Goal: Check status: Check status

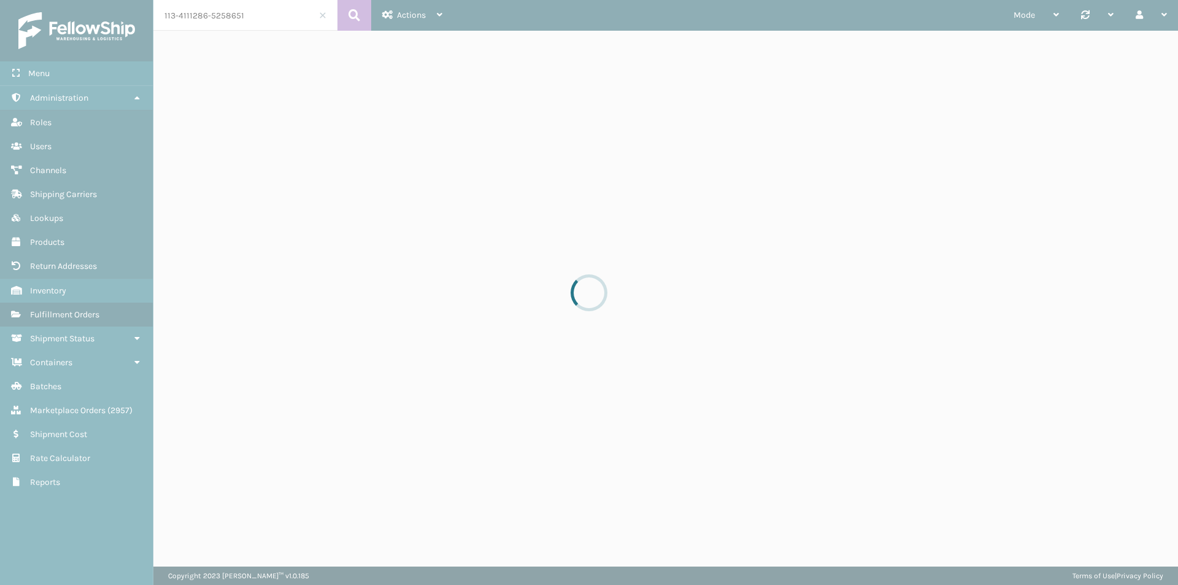
click at [278, 14] on div at bounding box center [589, 292] width 1178 height 585
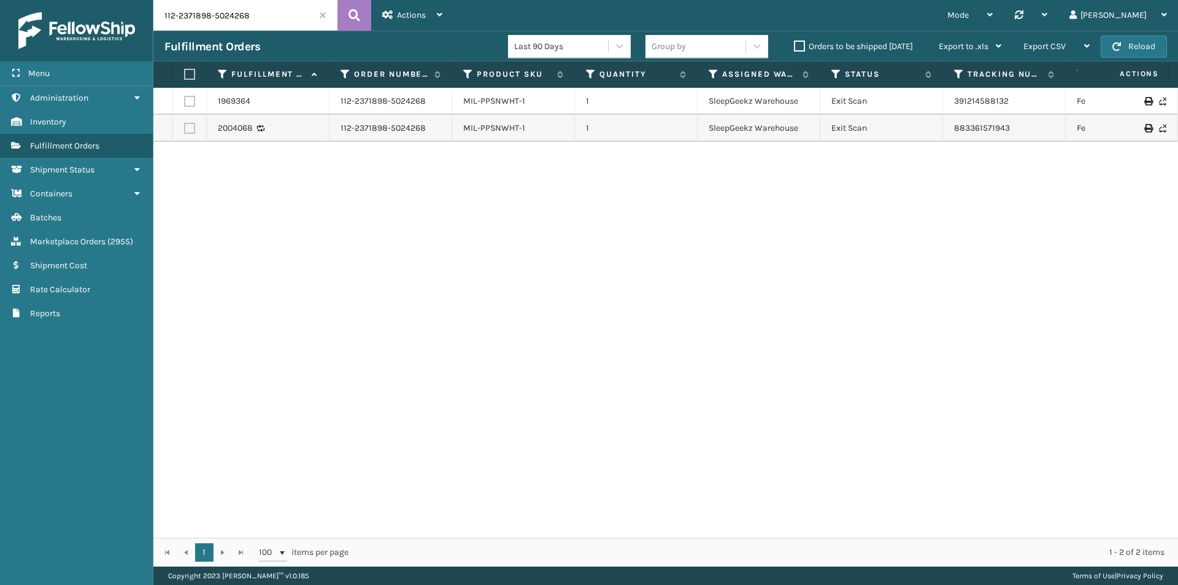
click at [274, 13] on input "112-2371898-5024268" at bounding box center [245, 15] width 184 height 31
paste input "3-4111286-5258651"
click at [356, 23] on icon at bounding box center [354, 15] width 12 height 18
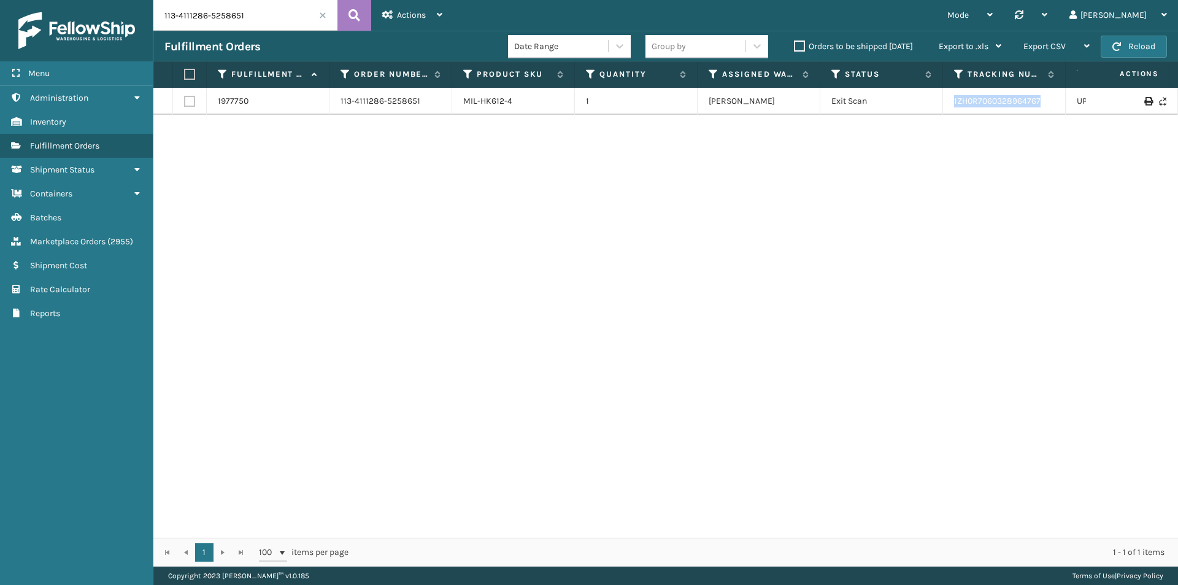
drag, startPoint x: 1053, startPoint y: 107, endPoint x: 937, endPoint y: 102, distance: 116.6
click at [937, 102] on tr "1977750 113-4111286-5258651 MIL-HK612-4 1 Milliard LV Exit Scan 1ZH0R7060328964…" at bounding box center [839, 101] width 1372 height 27
copy tr "1ZH0R7060328964767"
click at [233, 13] on input "113-4111286-5258651" at bounding box center [245, 15] width 184 height 31
paste input "8582889-075860"
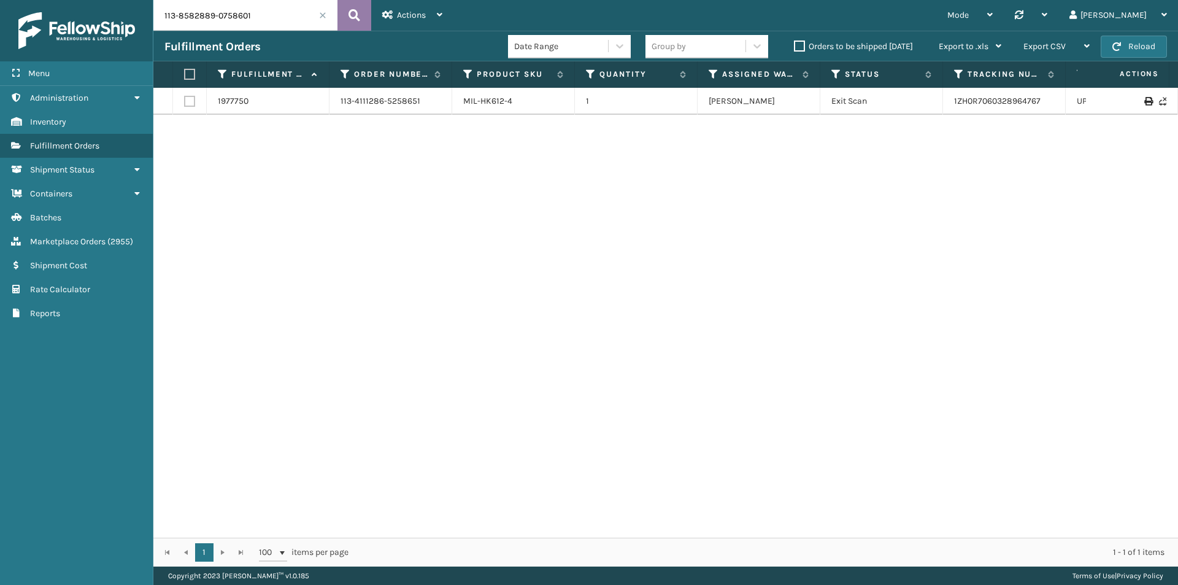
type input "113-8582889-0758601"
click at [350, 19] on icon at bounding box center [354, 15] width 12 height 18
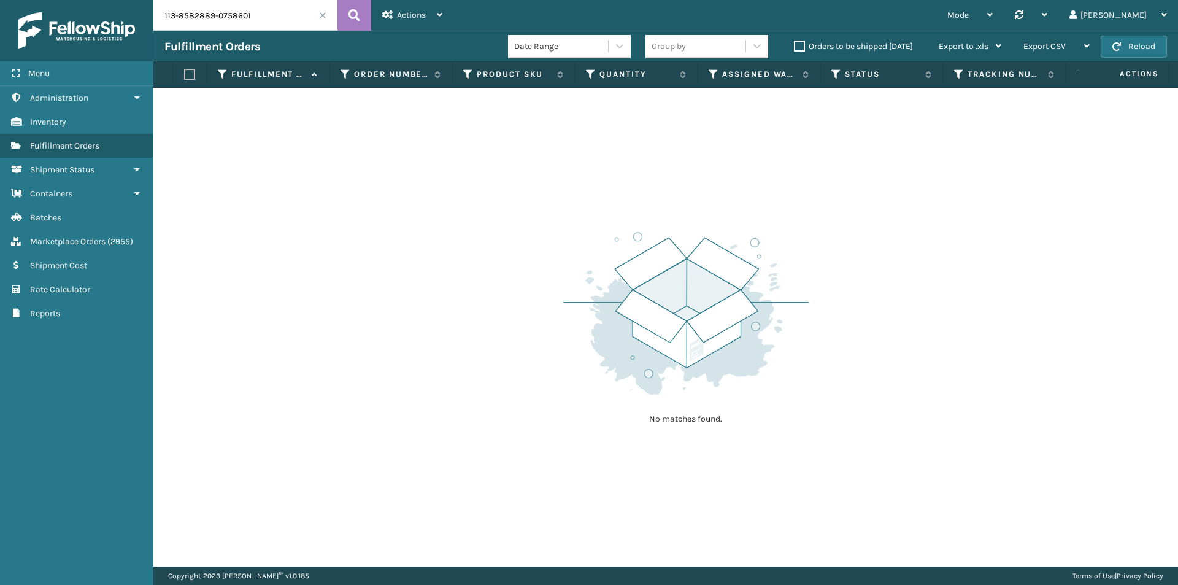
click at [275, 15] on input "113-8582889-0758601" at bounding box center [245, 15] width 184 height 31
click at [351, 12] on icon at bounding box center [354, 15] width 12 height 18
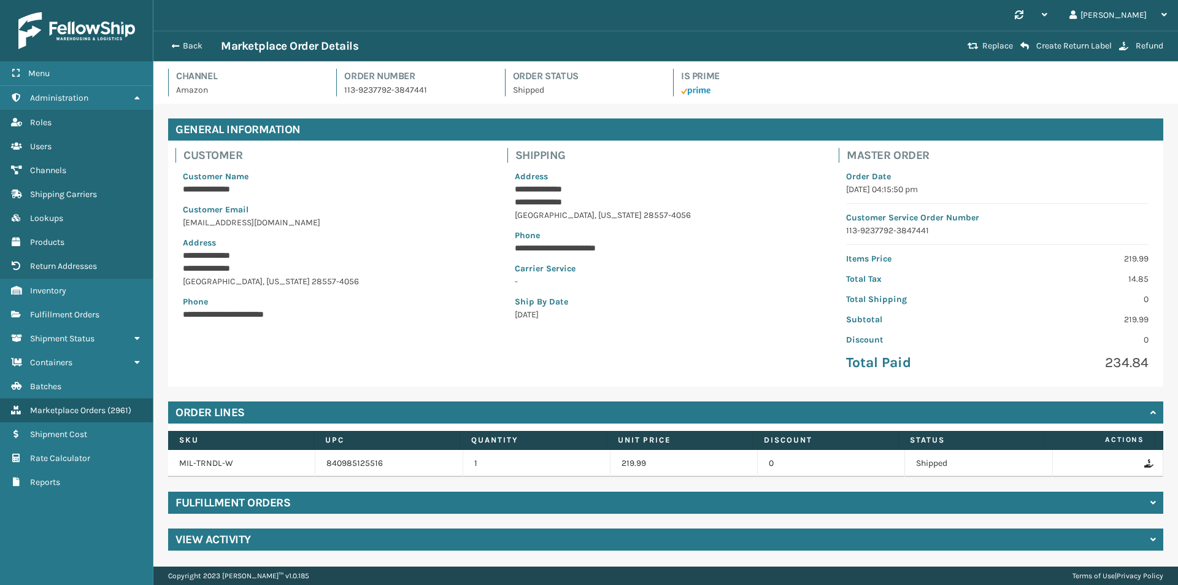
click at [185, 40] on button "Back" at bounding box center [192, 45] width 56 height 11
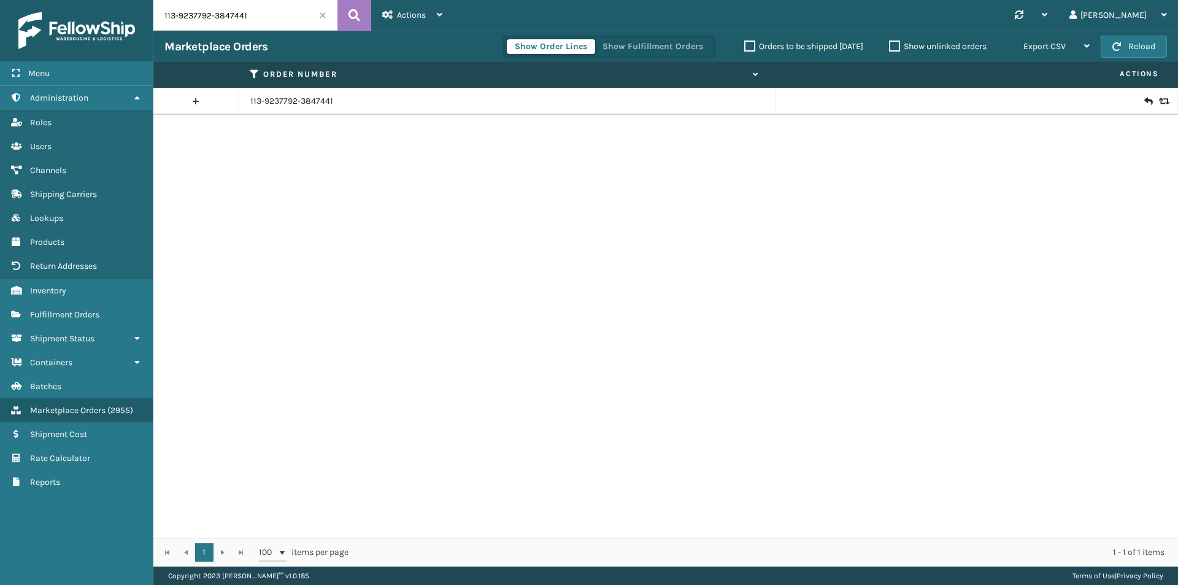
click at [234, 21] on input "113-9237792-3847441" at bounding box center [245, 15] width 184 height 31
paste input "2-5239910-5161040"
type input "112-5239910-5161040"
click at [356, 18] on icon at bounding box center [354, 15] width 12 height 18
click at [1144, 103] on icon at bounding box center [1147, 101] width 7 height 12
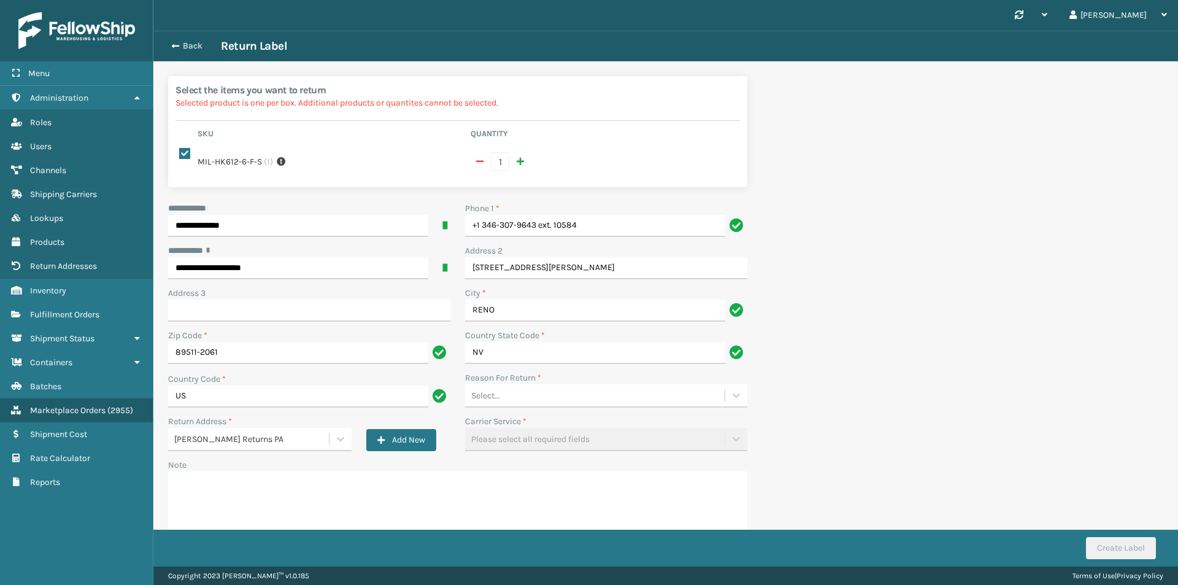
click at [218, 52] on div "Back Return Label" at bounding box center [665, 46] width 1002 height 15
click at [202, 48] on button "Back" at bounding box center [192, 45] width 56 height 11
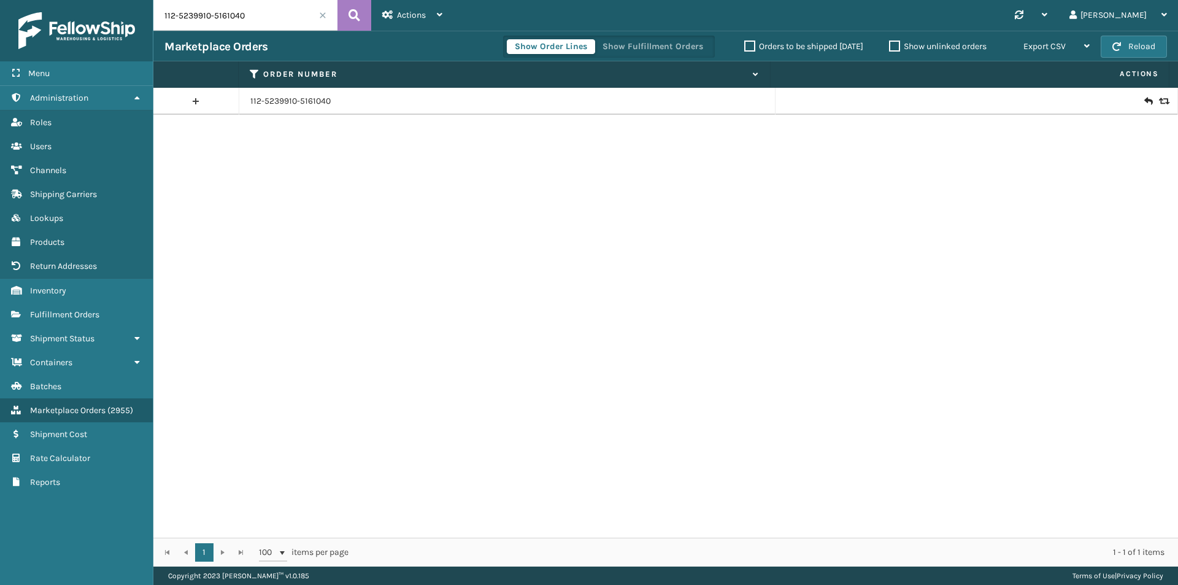
click at [234, 12] on input "112-5239910-5161040" at bounding box center [245, 15] width 184 height 31
paste input "3-6994995-8159435"
type input "113-6994995-8159435"
click at [362, 12] on button at bounding box center [354, 15] width 34 height 31
click at [285, 105] on link "113-6994995-8159435" at bounding box center [292, 101] width 85 height 12
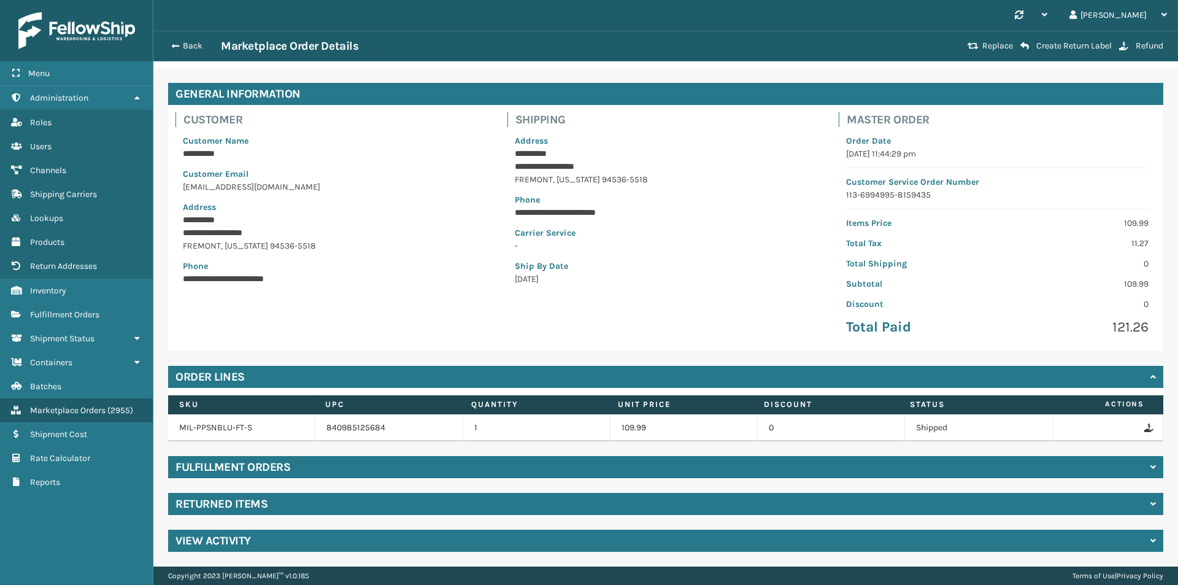
click at [280, 501] on div "Returned Items" at bounding box center [665, 504] width 995 height 22
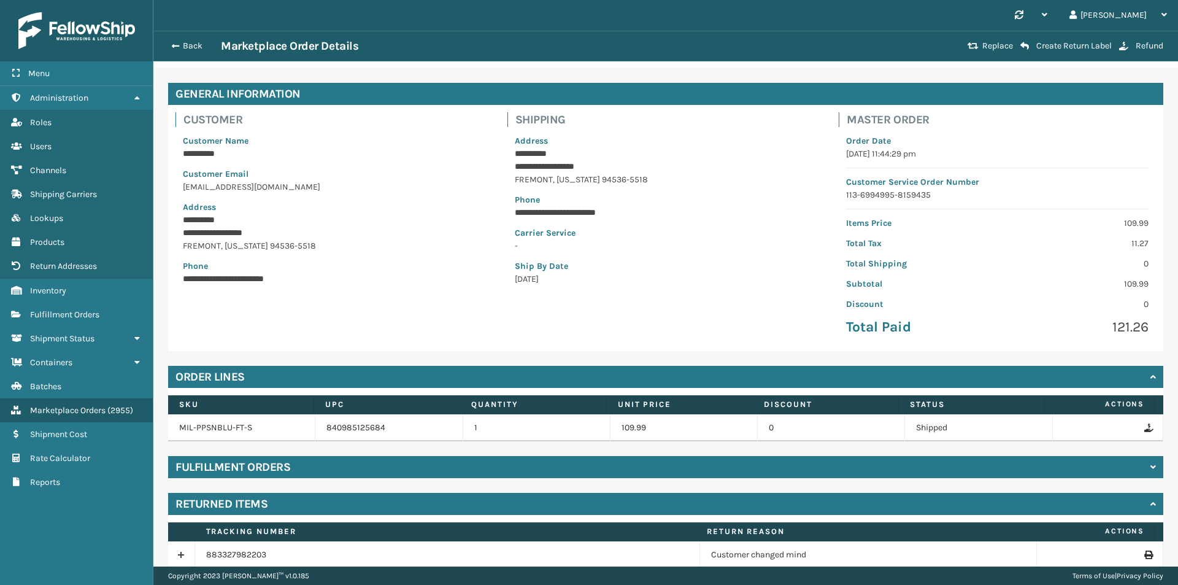
scroll to position [89, 0]
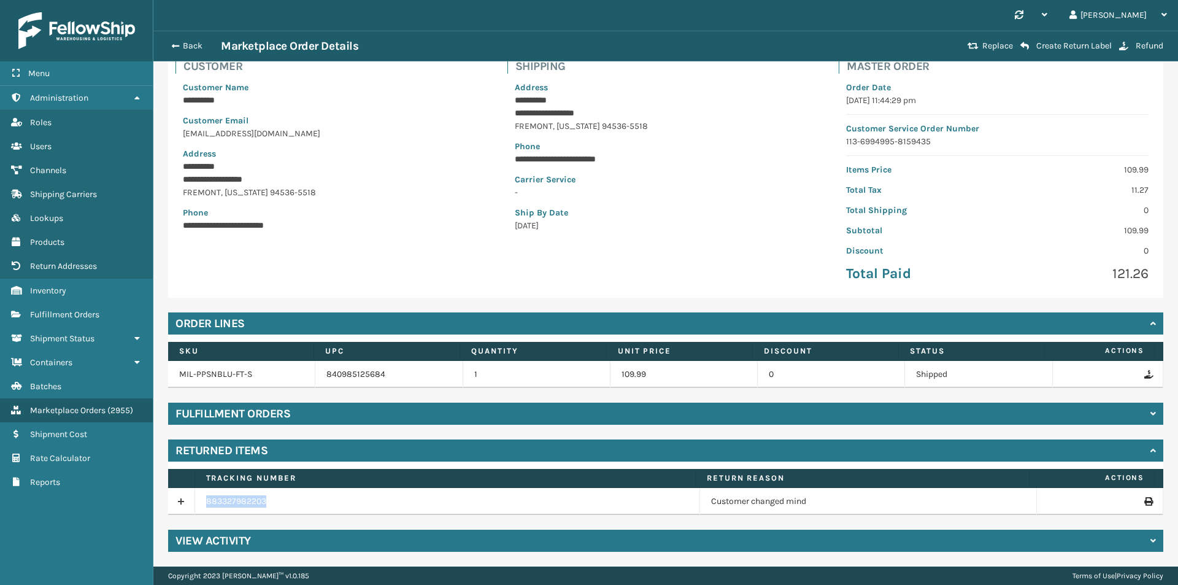
click at [204, 503] on td "883327982203" at bounding box center [447, 501] width 505 height 27
copy link "883327982203"
